Goal: Task Accomplishment & Management: Use online tool/utility

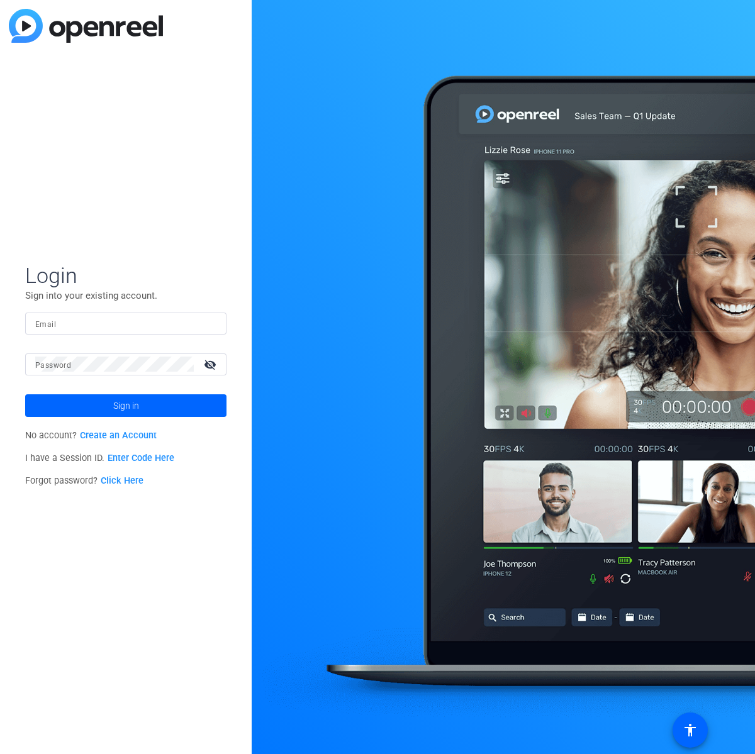
click at [130, 322] on input "Email" at bounding box center [125, 323] width 181 height 15
type input "[PERSON_NAME][EMAIL_ADDRESS][DOMAIN_NAME]"
click at [109, 411] on span at bounding box center [125, 406] width 201 height 30
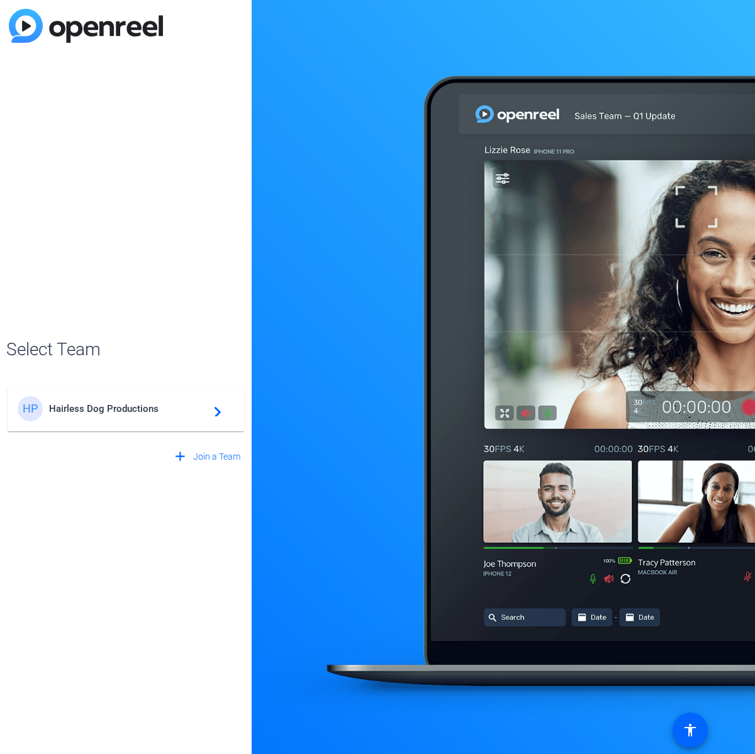
click at [155, 410] on span "Hairless Dog Productions" at bounding box center [127, 408] width 157 height 11
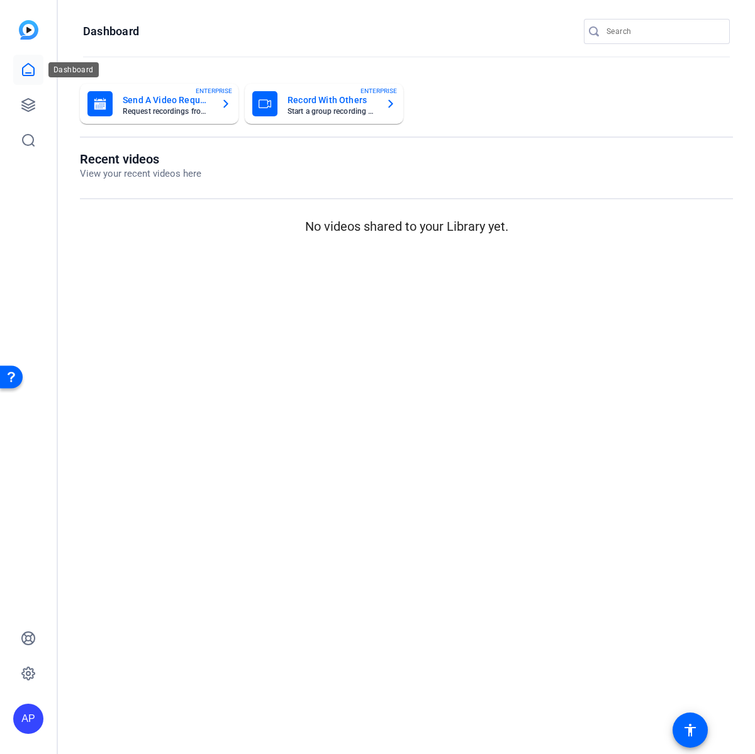
click at [26, 70] on icon at bounding box center [28, 69] width 15 height 15
click at [27, 70] on icon at bounding box center [28, 69] width 15 height 15
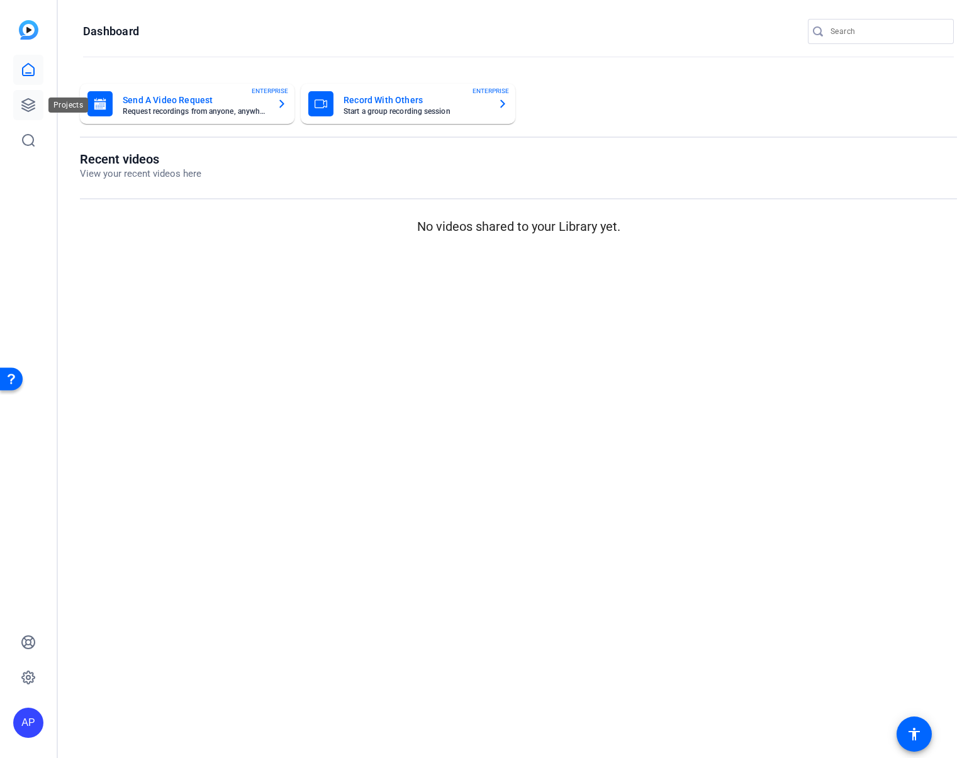
click at [28, 101] on icon at bounding box center [28, 105] width 15 height 15
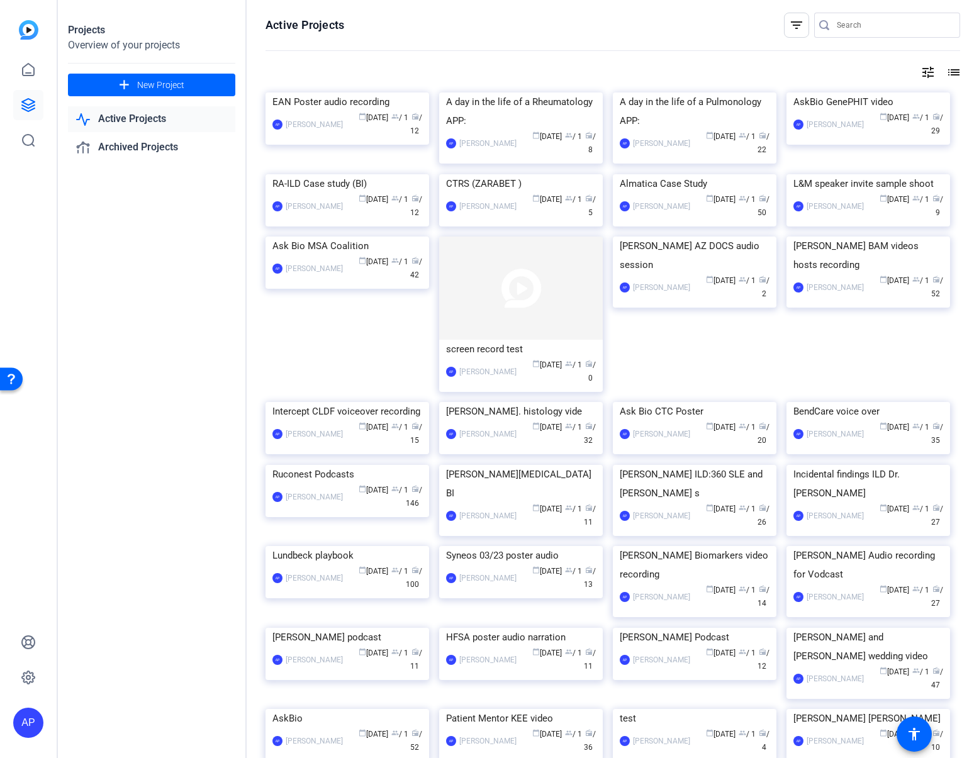
click at [686, 237] on img at bounding box center [695, 237] width 164 height 0
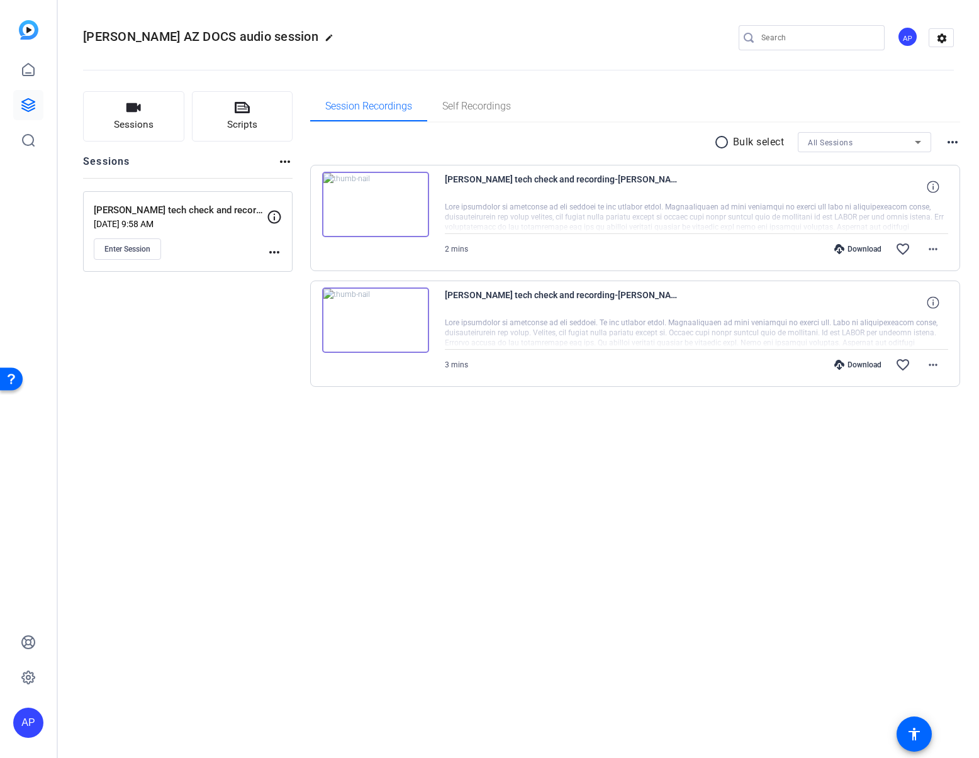
click at [374, 206] on img at bounding box center [375, 204] width 107 height 65
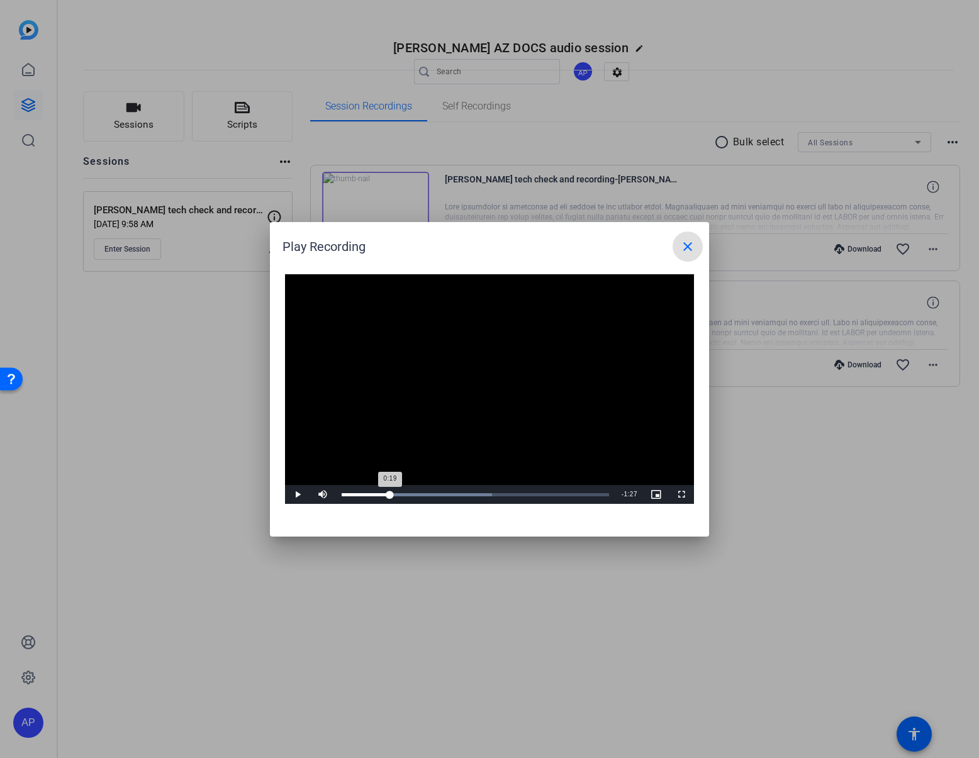
click at [389, 494] on div "Loaded : 56.24% 0:19 0:19" at bounding box center [475, 494] width 267 height 3
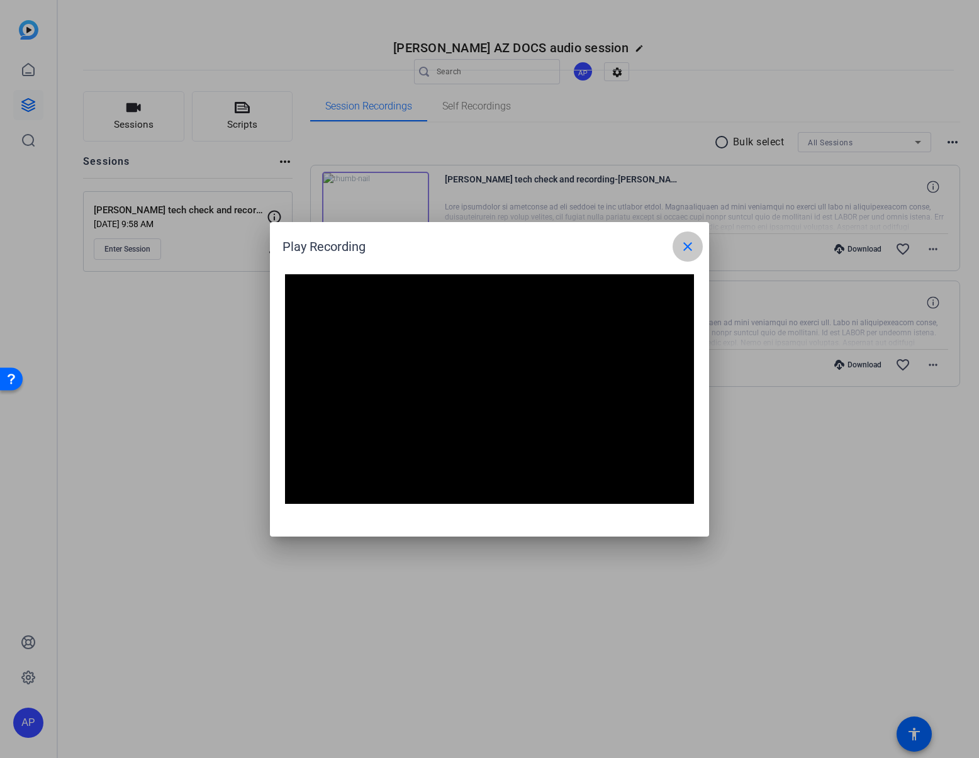
click at [688, 245] on mat-icon "close" at bounding box center [687, 246] width 15 height 15
